Goal: Communication & Community: Answer question/provide support

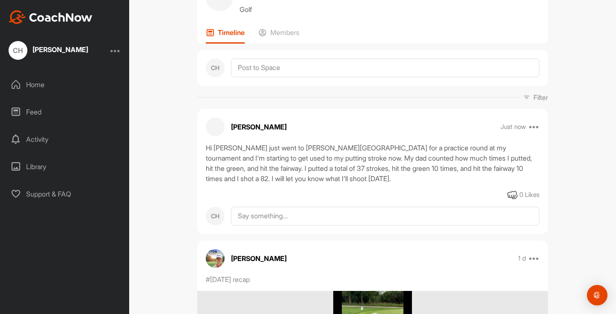
scroll to position [62, 0]
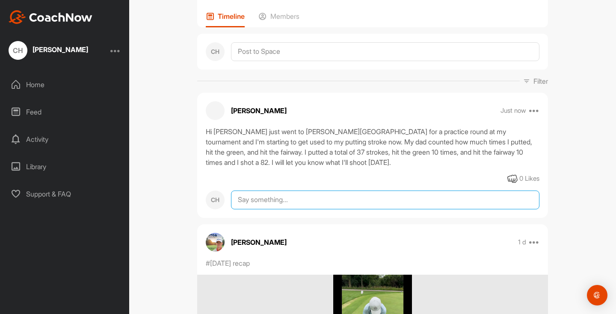
click at [295, 203] on textarea at bounding box center [385, 200] width 308 height 19
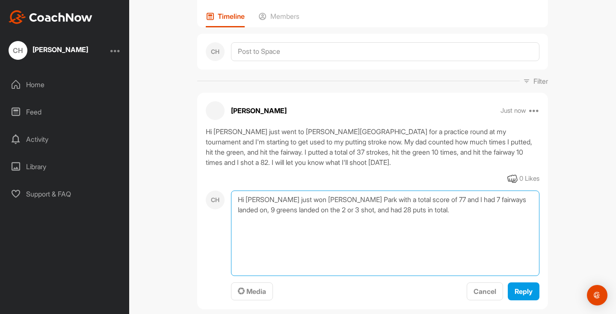
click at [516, 202] on textarea "Hi [PERSON_NAME] just won [PERSON_NAME] Park with a total score of 77 and I had…" at bounding box center [385, 233] width 308 height 85
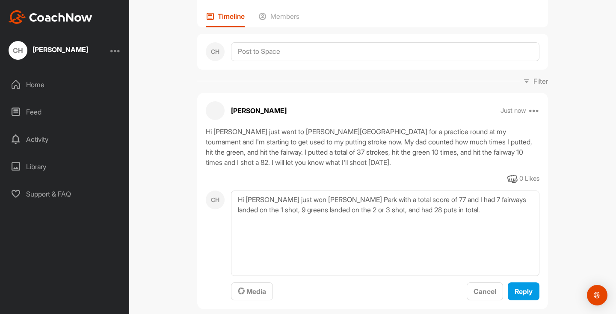
click at [575, 243] on div "[PERSON_NAME] Bookings Golf Space Settings Your Notifications Leave Space Timel…" at bounding box center [372, 157] width 486 height 314
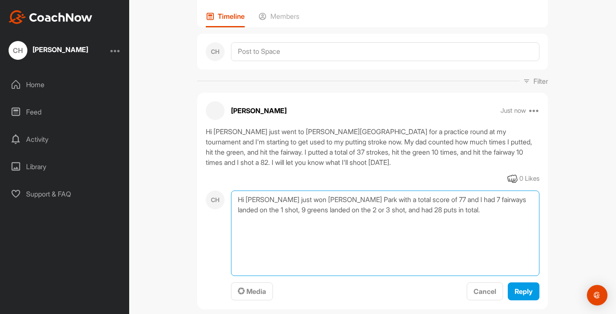
click at [500, 213] on textarea "Hi [PERSON_NAME] just won [PERSON_NAME] Park with a total score of 77 and I had…" at bounding box center [385, 233] width 308 height 85
click at [533, 197] on textarea "Hi [PERSON_NAME] just won [PERSON_NAME] Park with a total score of 77 and I had…" at bounding box center [385, 233] width 308 height 85
click at [520, 199] on textarea "Hi [PERSON_NAME] just won [PERSON_NAME] Park with a total score of 77 and I had…" at bounding box center [385, 233] width 308 height 85
click at [415, 200] on textarea "Hi [PERSON_NAME] just won [PERSON_NAME] Park with a total score of 77 and I had…" at bounding box center [385, 233] width 308 height 85
click at [431, 199] on textarea "Hi [PERSON_NAME] just won [PERSON_NAME] Park with a total score of 77. and I ha…" at bounding box center [385, 233] width 308 height 85
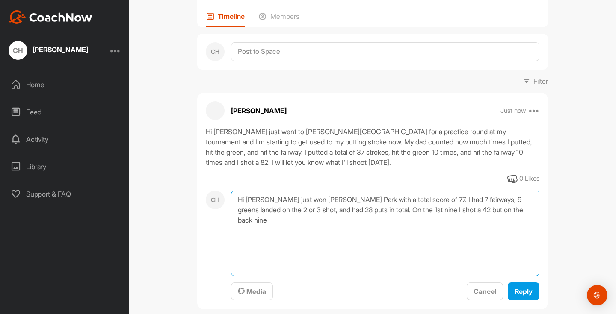
click at [526, 201] on textarea "Hi [PERSON_NAME] just won [PERSON_NAME] Park with a total score of 77. I had 7 …" at bounding box center [385, 233] width 308 height 85
click at [262, 210] on textarea "Hi [PERSON_NAME] just won [PERSON_NAME] Park with a total score of 77. I had 7 …" at bounding box center [385, 233] width 308 height 85
click at [521, 198] on textarea "Hi [PERSON_NAME] just won [PERSON_NAME] Park with a total score of 77. I had 7 …" at bounding box center [385, 233] width 308 height 85
click at [259, 210] on textarea "Hi [PERSON_NAME] just won [PERSON_NAME] Park with a total score of 77. I had 7 …" at bounding box center [385, 233] width 308 height 85
click at [418, 212] on textarea "Hi [PERSON_NAME] just won [PERSON_NAME] Park with a total score of 77. I had 7 …" at bounding box center [385, 233] width 308 height 85
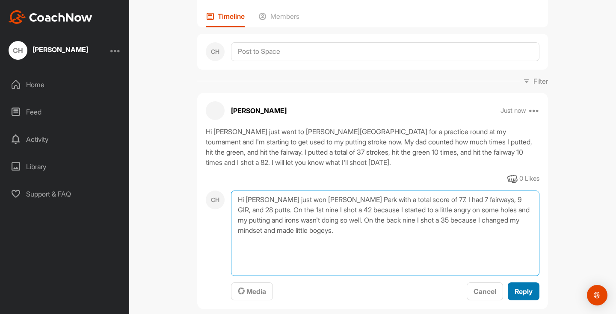
type textarea "Hi [PERSON_NAME] just won [PERSON_NAME] Park with a total score of 77. I had 7 …"
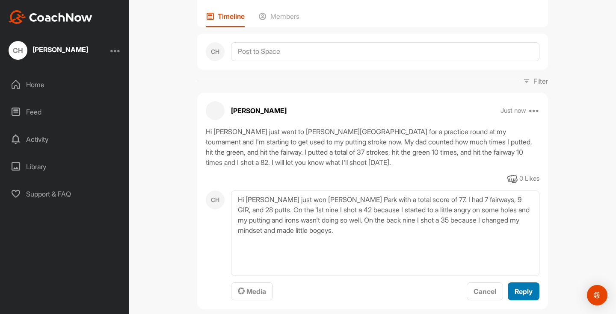
click at [513, 297] on button "Reply" at bounding box center [523, 292] width 32 height 18
